Goal: Ask a question

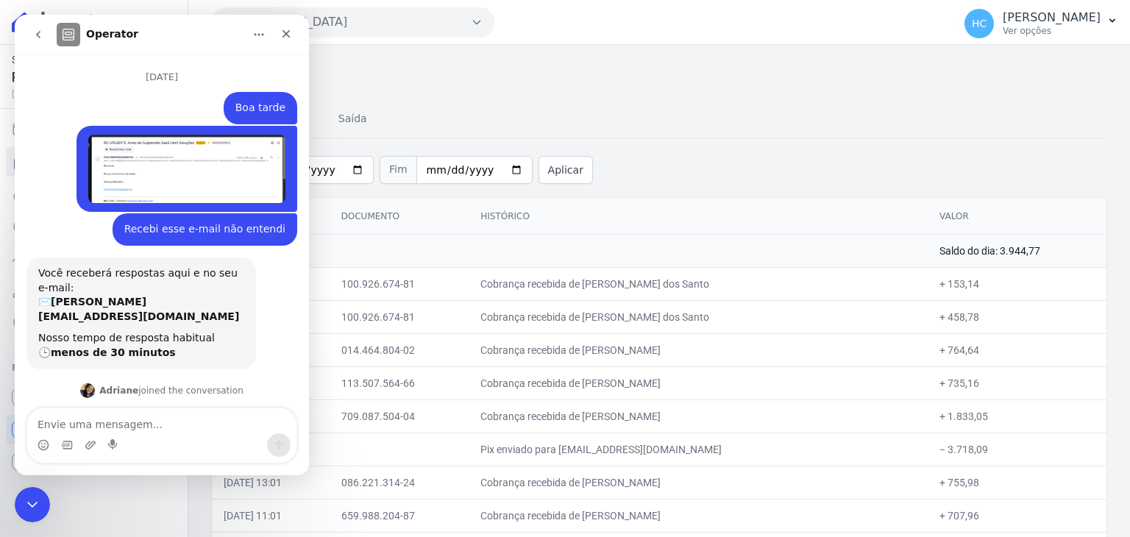
scroll to position [1611, 0]
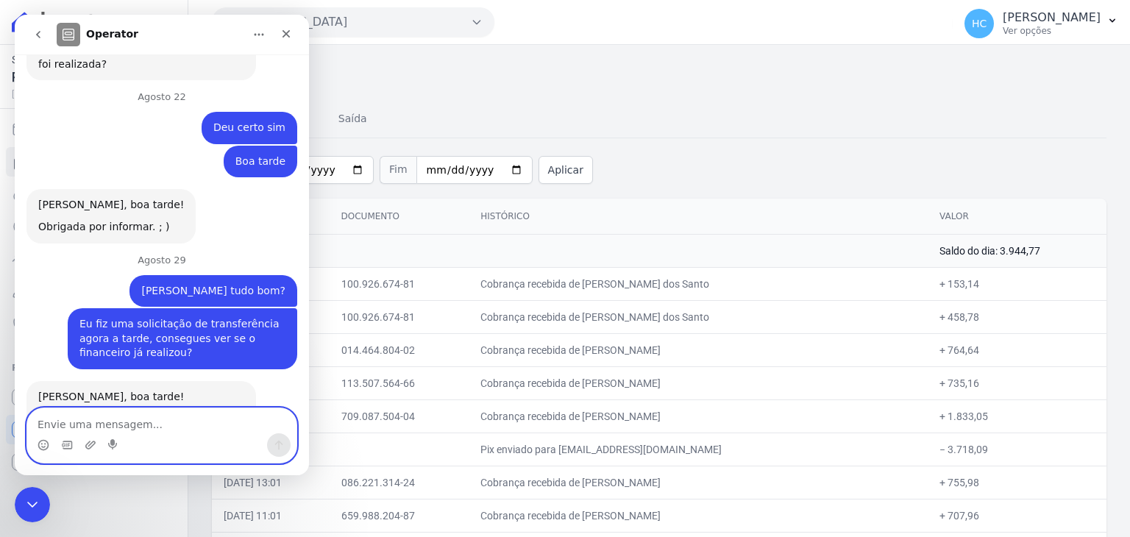
click at [124, 426] on textarea "Envie uma mensagem..." at bounding box center [161, 420] width 269 height 25
type textarea "Isso"
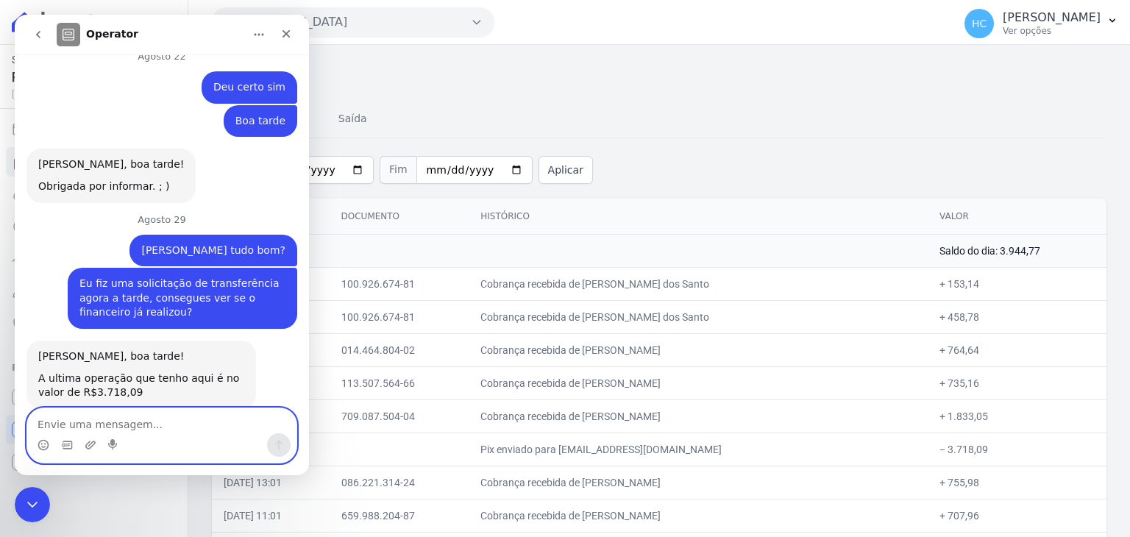
scroll to position [1654, 0]
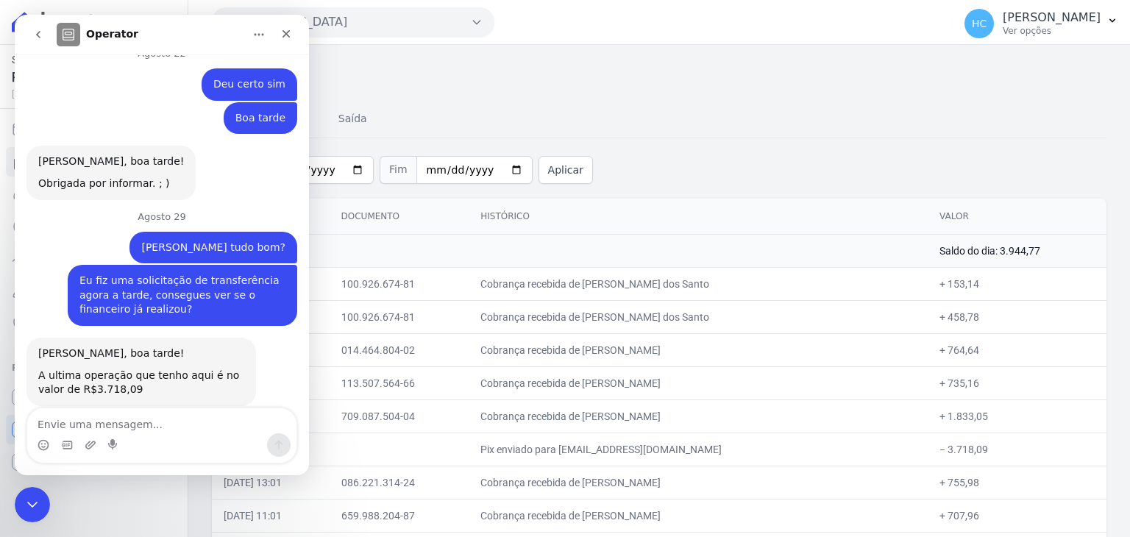
click at [770, 171] on div "Início [DATE] Fim [DATE] Aplicar" at bounding box center [659, 168] width 895 height 61
click at [756, 168] on div "Início [DATE] Fim [DATE] Aplicar" at bounding box center [659, 168] width 895 height 61
click at [30, 490] on div "Fechar mensagem da Intercom" at bounding box center [30, 502] width 35 height 35
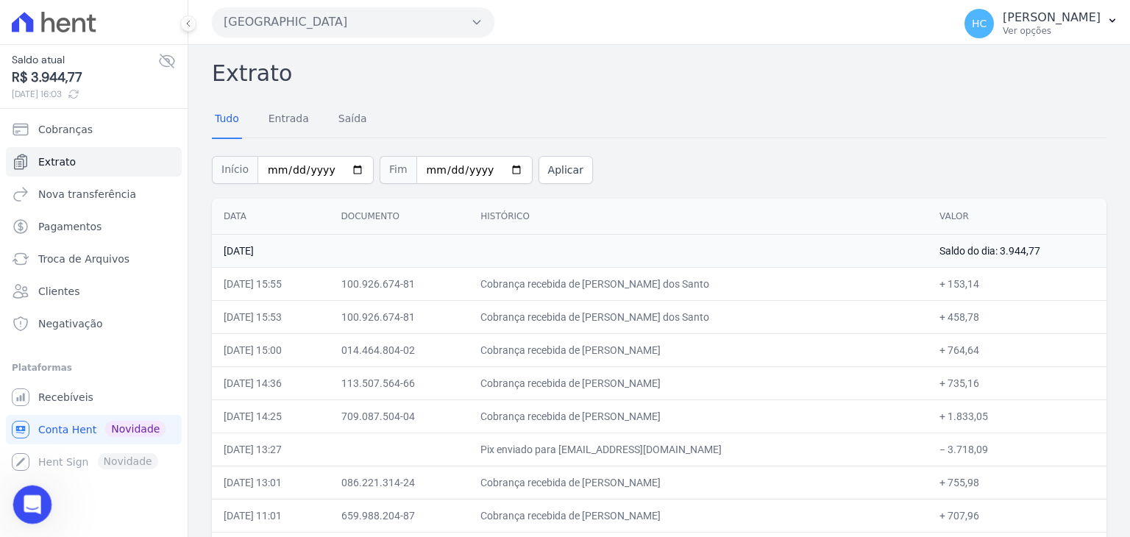
drag, startPoint x: 4, startPoint y: 6, endPoint x: 16, endPoint y: 491, distance: 485.7
click at [16, 491] on div at bounding box center [32, 505] width 39 height 39
click at [37, 338] on ul "Cobranças Extrato Nova transferência Pagamentos Troca de [GEOGRAPHIC_DATA] Clie…" at bounding box center [94, 296] width 164 height 362
click at [27, 494] on icon "Abrir mensagem da Intercom" at bounding box center [30, 503] width 24 height 24
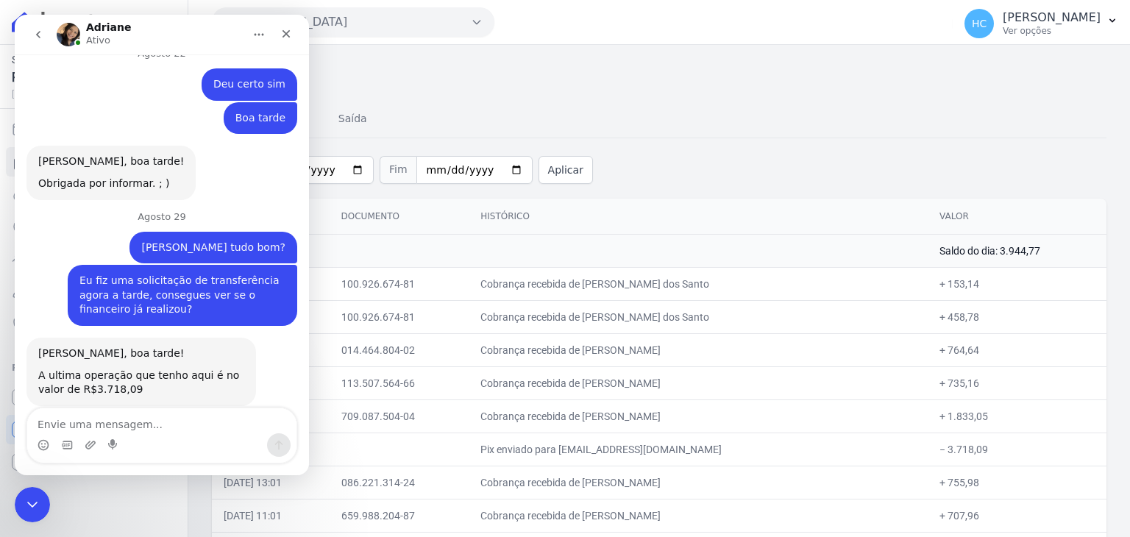
click at [122, 433] on div "Messenger da Intercom" at bounding box center [161, 445] width 269 height 24
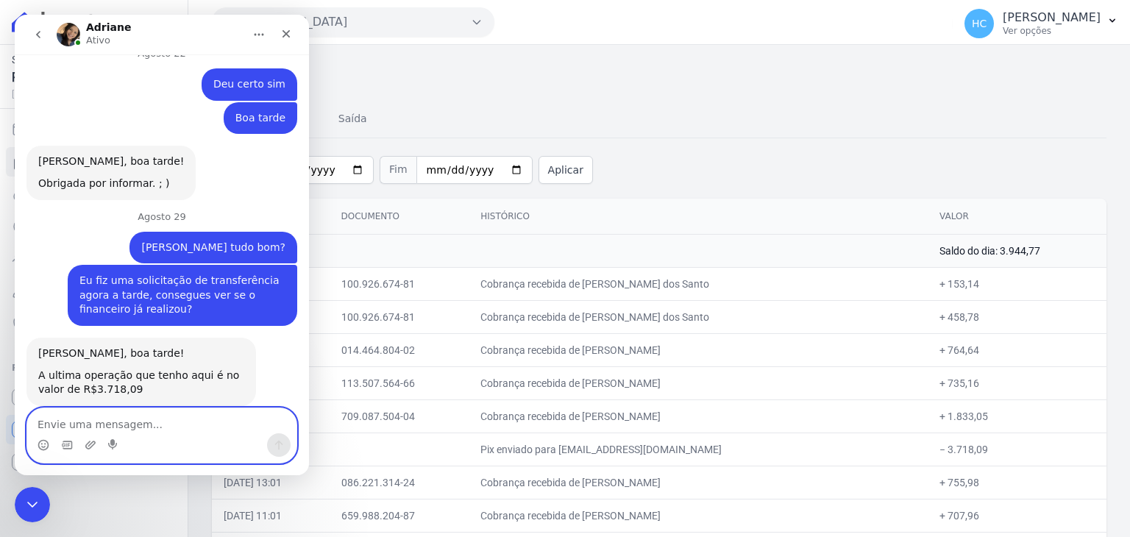
click at [122, 427] on textarea "Envie uma mensagem..." at bounding box center [161, 420] width 269 height 25
click at [129, 422] on textarea "Envie uma mensagem..." at bounding box center [161, 420] width 269 height 25
type textarea "q"
type textarea "Queria saber se entra ainda hoje"
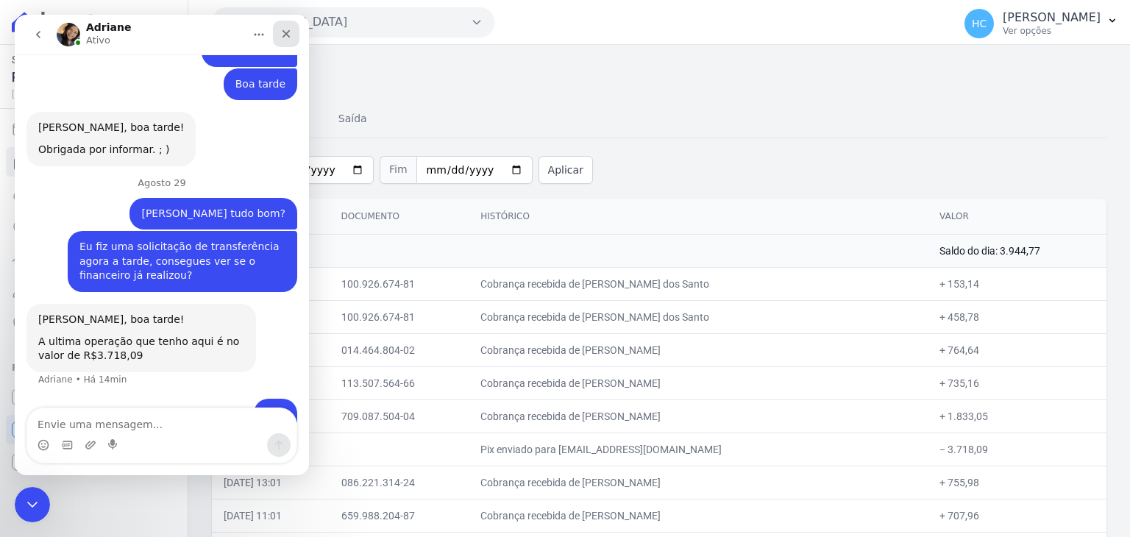
scroll to position [1744, 0]
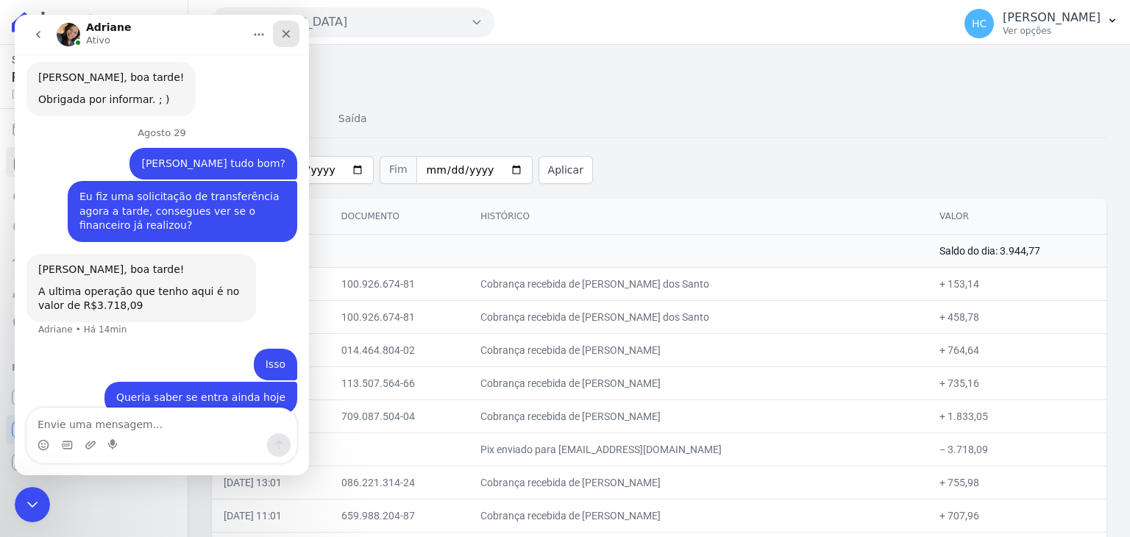
click at [283, 30] on icon "Fechar" at bounding box center [287, 34] width 8 height 8
